Goal: Unclear: Browse casually

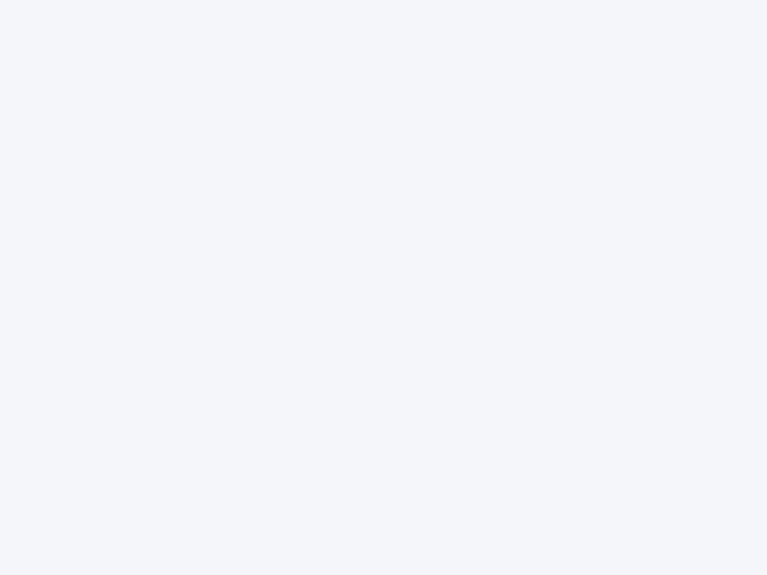
click at [383, 288] on div at bounding box center [383, 287] width 767 height 575
